Goal: Information Seeking & Learning: Learn about a topic

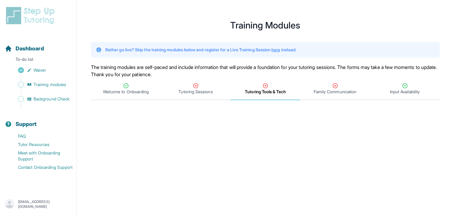
scroll to position [44, 0]
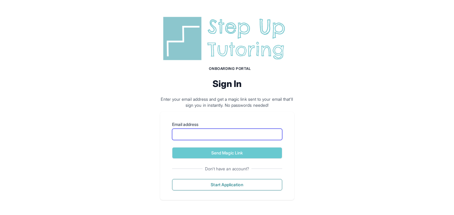
click at [209, 132] on input "Email address" at bounding box center [227, 133] width 110 height 11
type input "**********"
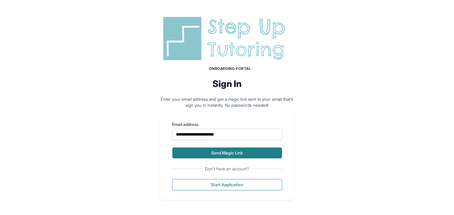
click at [216, 152] on button "Send Magic Link" at bounding box center [227, 152] width 110 height 11
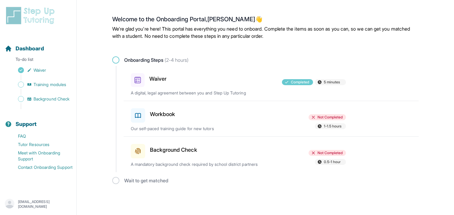
click at [189, 121] on div "Workbook" at bounding box center [166, 114] width 70 height 17
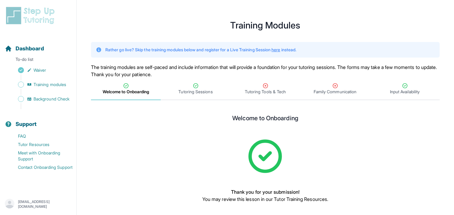
click at [234, 69] on p "The training modules are self-paced and include information that will provide a…" at bounding box center [265, 70] width 349 height 14
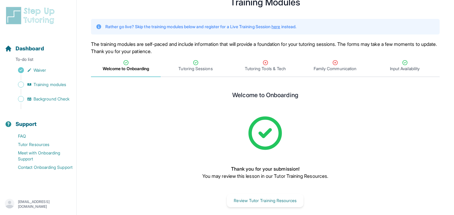
scroll to position [29, 0]
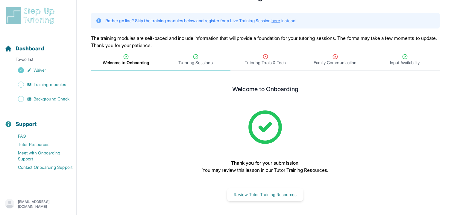
click at [184, 60] on span "Tutoring Sessions" at bounding box center [195, 63] width 34 height 6
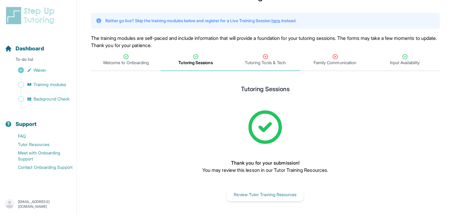
click at [253, 54] on div "Tutoring Tools & Tech" at bounding box center [265, 60] width 67 height 12
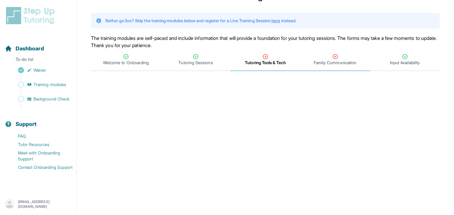
click at [333, 56] on icon "Tabs" at bounding box center [335, 57] width 4 height 4
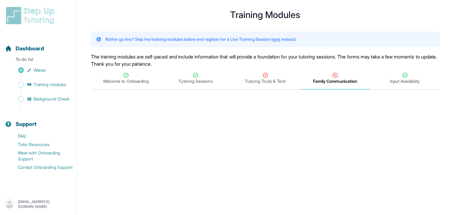
scroll to position [0, 0]
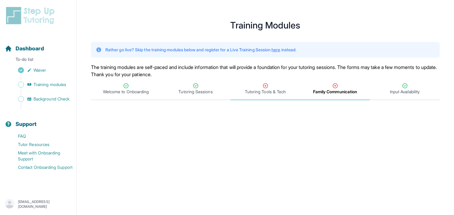
click at [245, 92] on span "Tutoring Tools & Tech" at bounding box center [265, 92] width 41 height 6
click at [268, 90] on span "Tutoring Tools & Tech" at bounding box center [265, 92] width 41 height 6
